Goal: Information Seeking & Learning: Check status

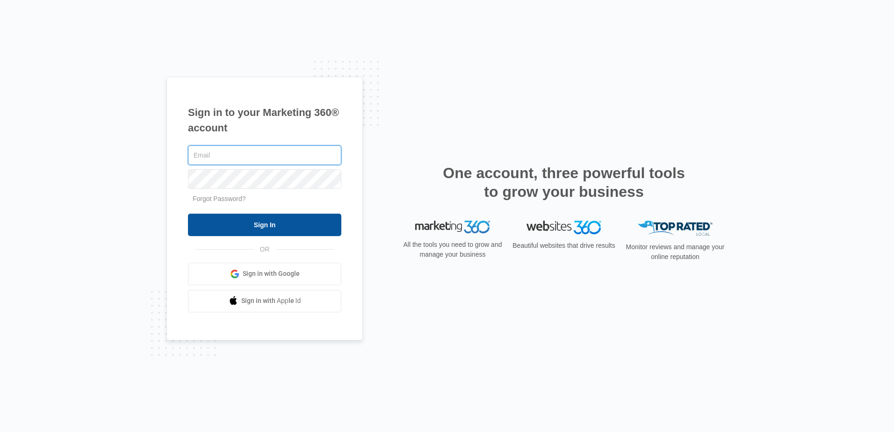
type input "[PERSON_NAME][EMAIL_ADDRESS][DOMAIN_NAME]"
click at [289, 228] on input "Sign In" at bounding box center [264, 225] width 153 height 22
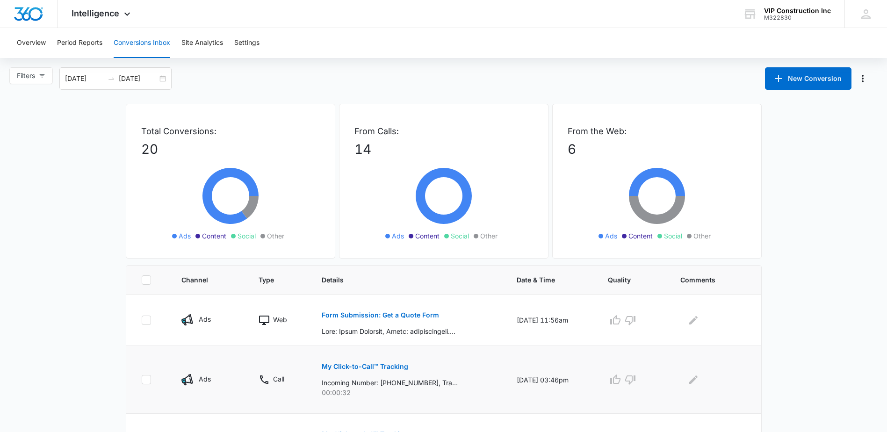
click at [361, 377] on button "My Click-to-Call™ Tracking" at bounding box center [365, 366] width 86 height 22
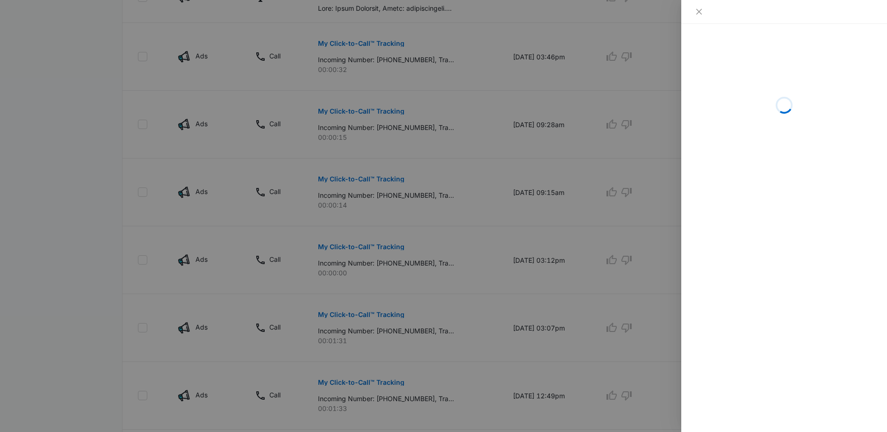
scroll to position [327, 0]
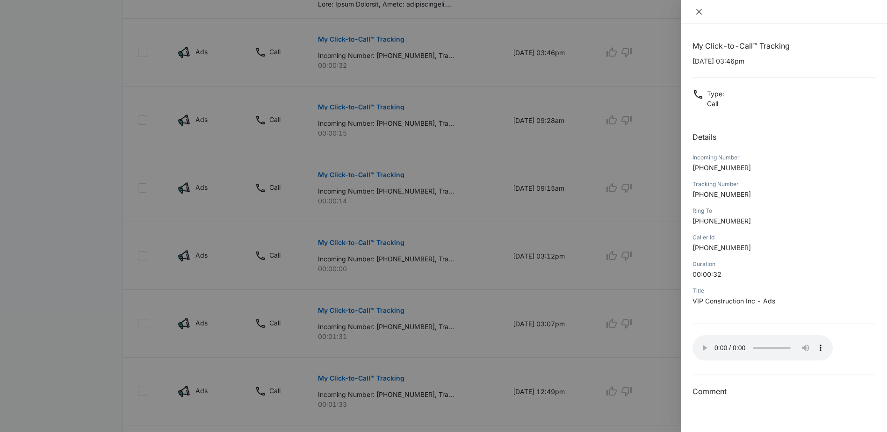
click at [695, 12] on button "Close" at bounding box center [698, 11] width 13 height 8
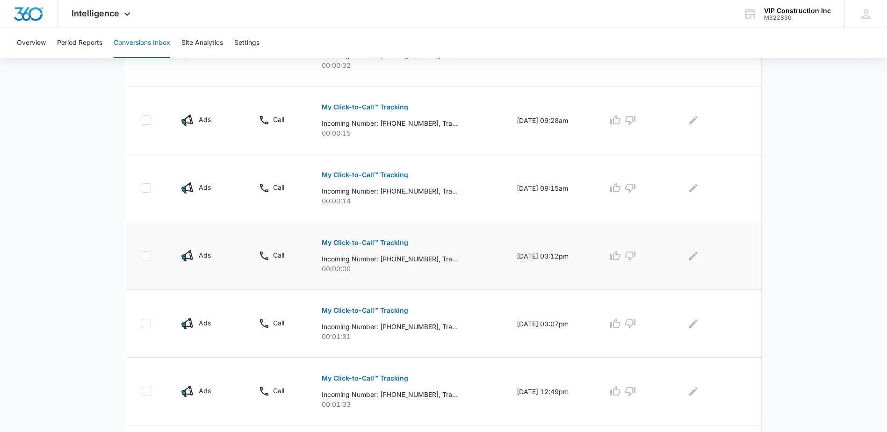
drag, startPoint x: 358, startPoint y: 243, endPoint x: 362, endPoint y: 237, distance: 7.7
click at [362, 237] on button "My Click-to-Call™ Tracking" at bounding box center [365, 242] width 86 height 22
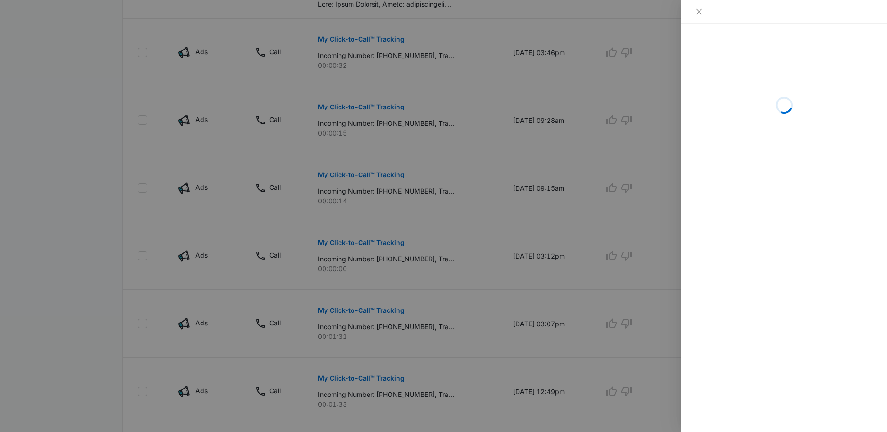
click at [705, 14] on div at bounding box center [783, 11] width 183 height 8
click at [701, 13] on icon "close" at bounding box center [699, 12] width 6 height 6
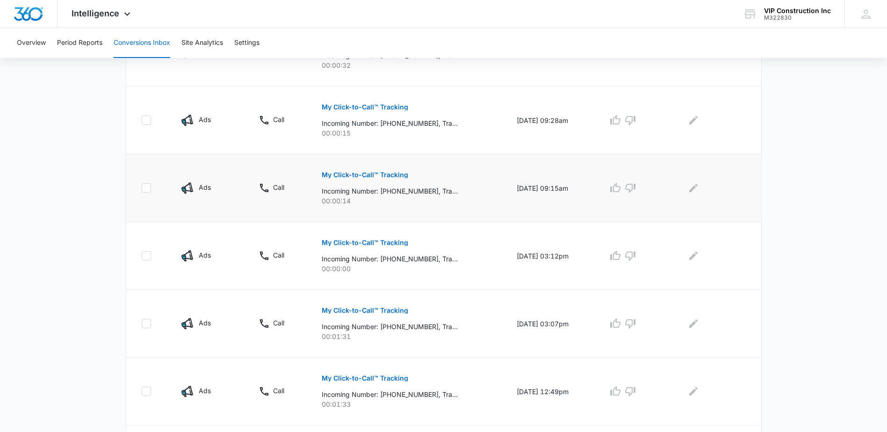
click at [538, 206] on td "09/09/25 at 09:15am" at bounding box center [550, 188] width 91 height 68
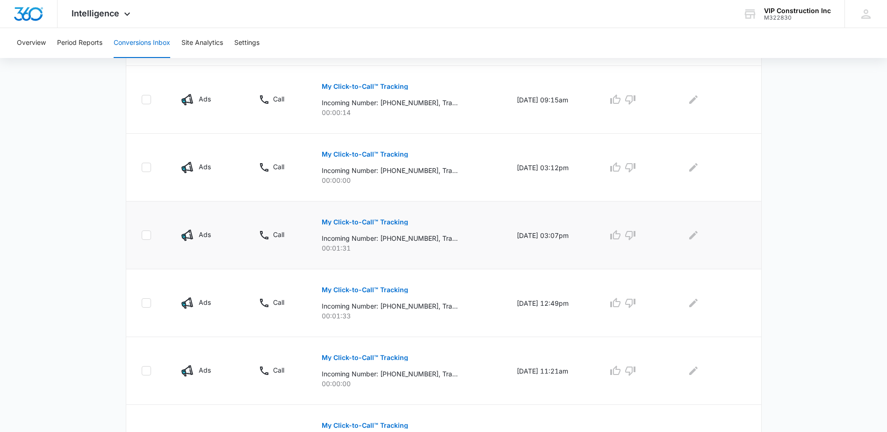
scroll to position [421, 0]
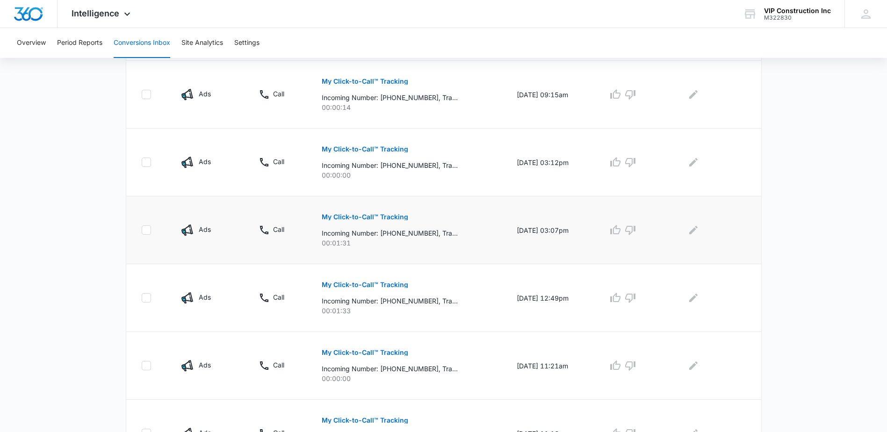
click at [358, 231] on p "Incoming Number: +12098133007, Tracking Number: +19252769493, Ring To: +1925546…" at bounding box center [390, 233] width 136 height 10
click at [379, 223] on button "My Click-to-Call™ Tracking" at bounding box center [365, 217] width 86 height 22
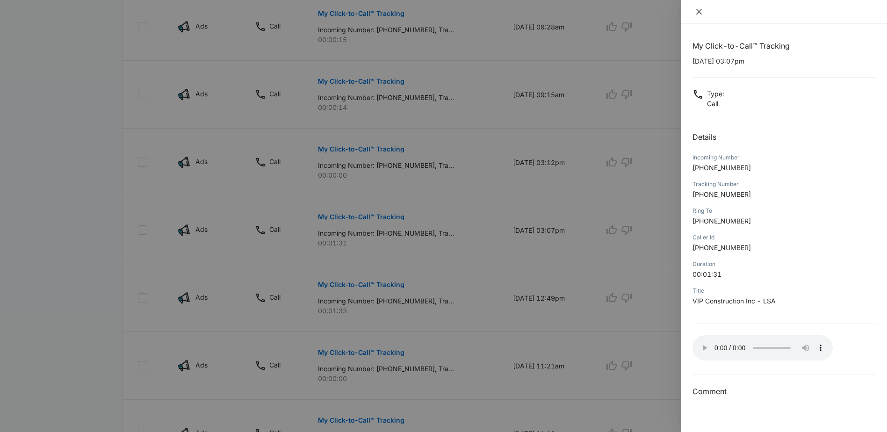
click at [697, 9] on icon "close" at bounding box center [698, 11] width 7 height 7
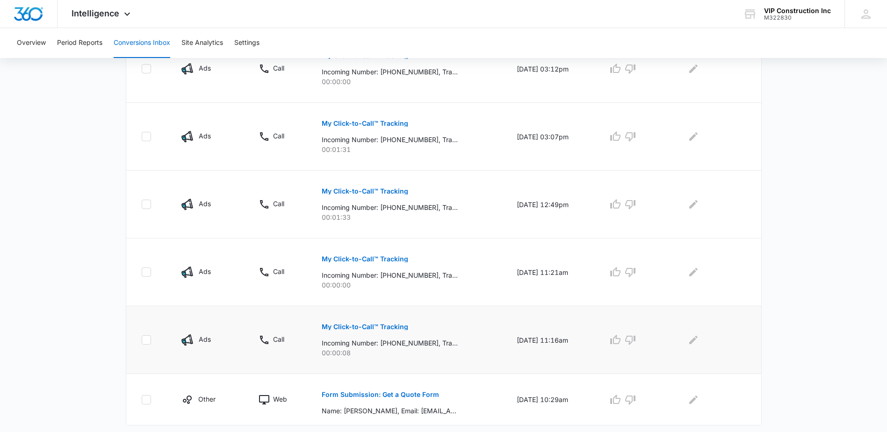
scroll to position [537, 0]
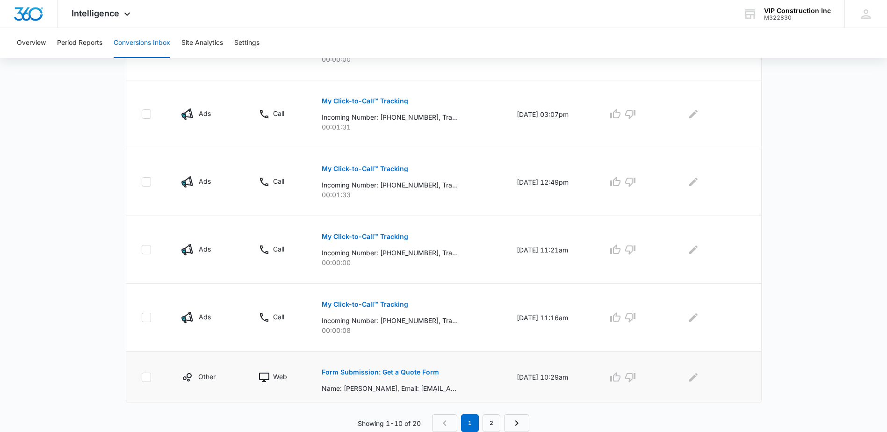
click at [379, 370] on p "Form Submission: Get a Quote Form" at bounding box center [380, 372] width 117 height 7
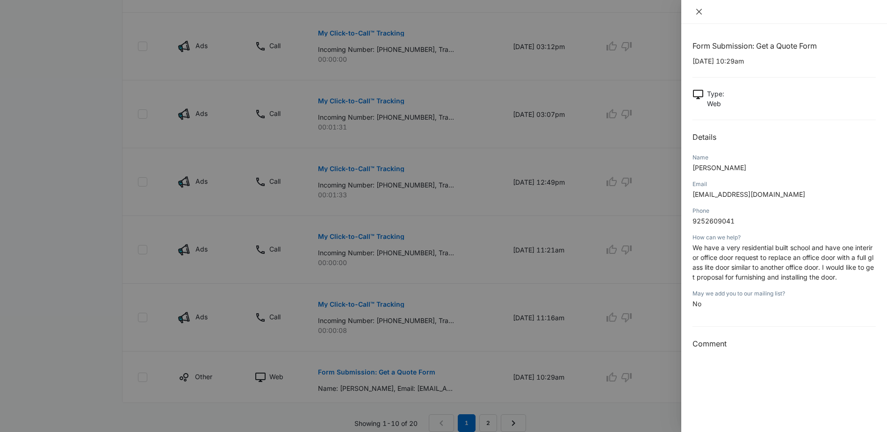
click at [700, 11] on icon "close" at bounding box center [698, 11] width 7 height 7
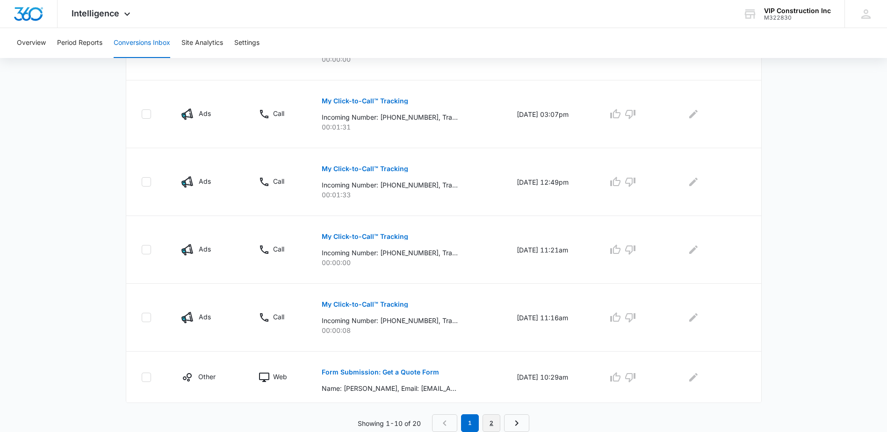
click at [485, 423] on link "2" at bounding box center [491, 423] width 18 height 18
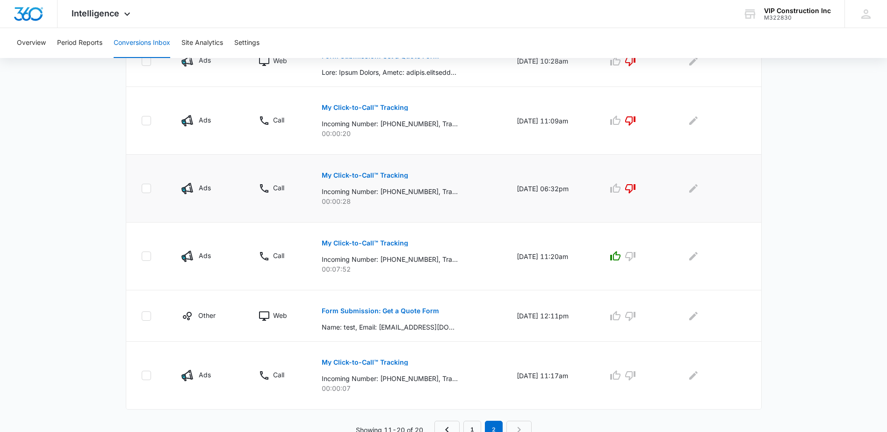
scroll to position [504, 0]
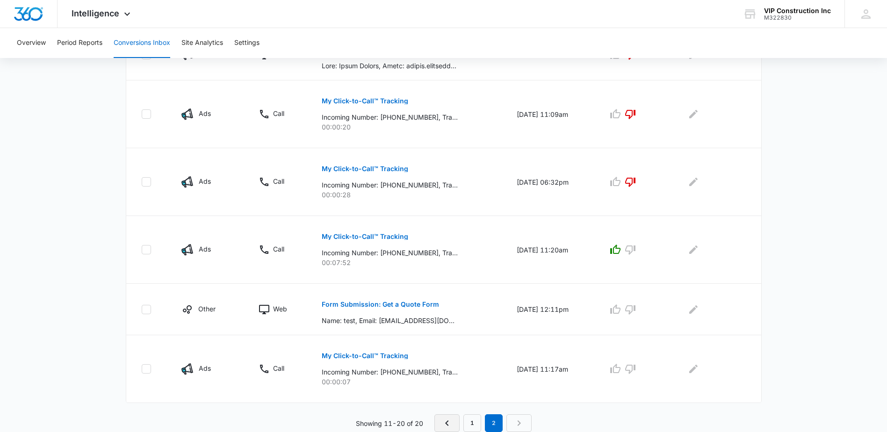
click at [439, 422] on link "Previous Page" at bounding box center [446, 423] width 25 height 18
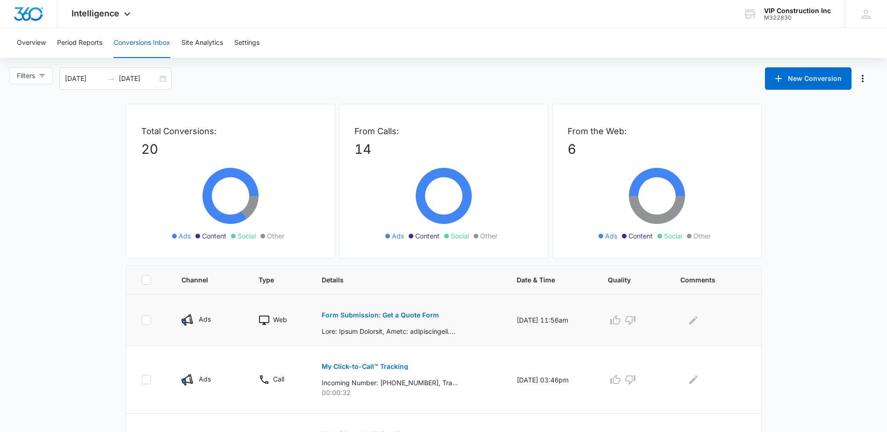
click at [455, 322] on div "Form Submission: Get a Quote Form" at bounding box center [408, 320] width 172 height 32
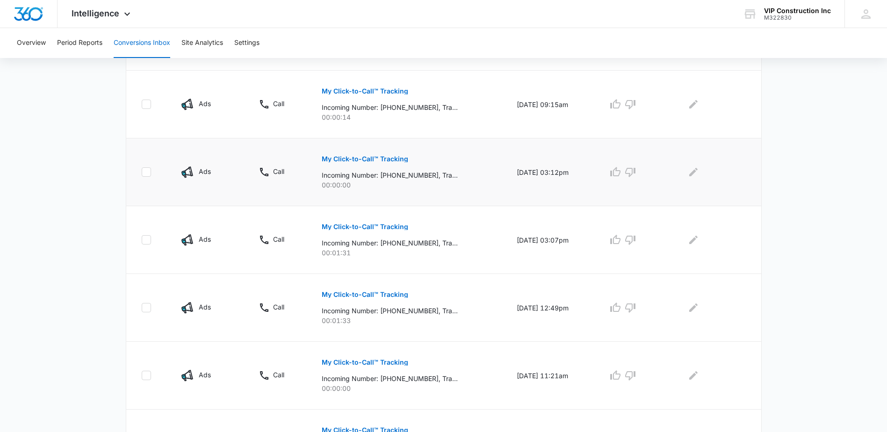
scroll to position [537, 0]
